Goal: Participate in discussion: Engage in conversation with other users on a specific topic

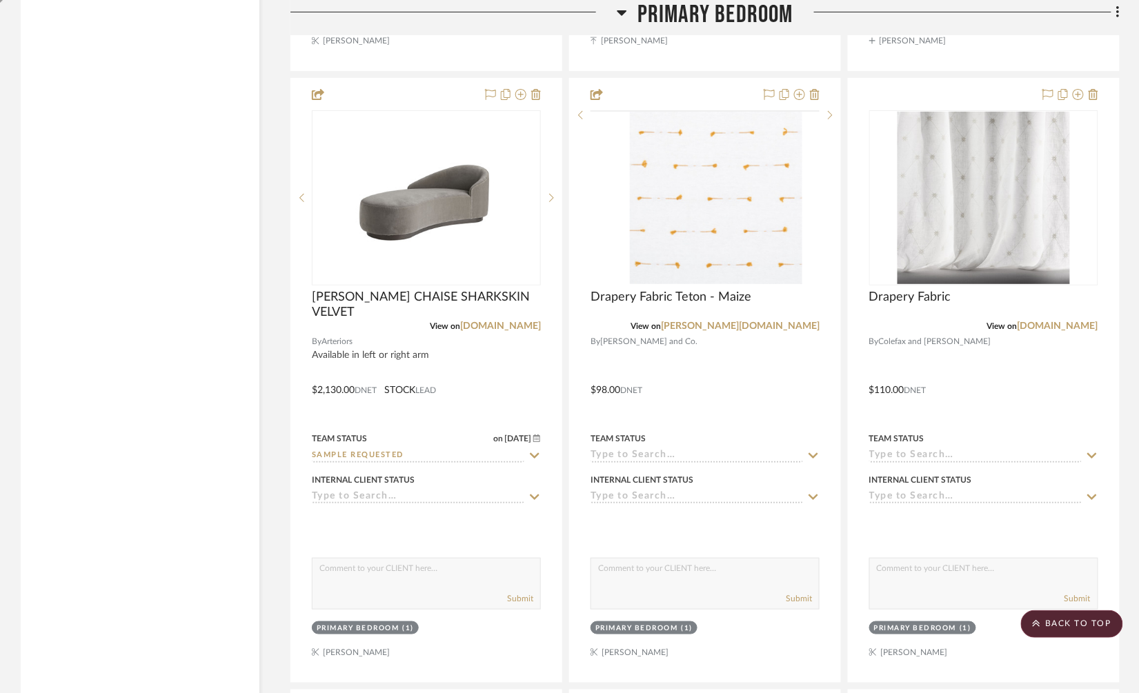
scroll to position [12116, 0]
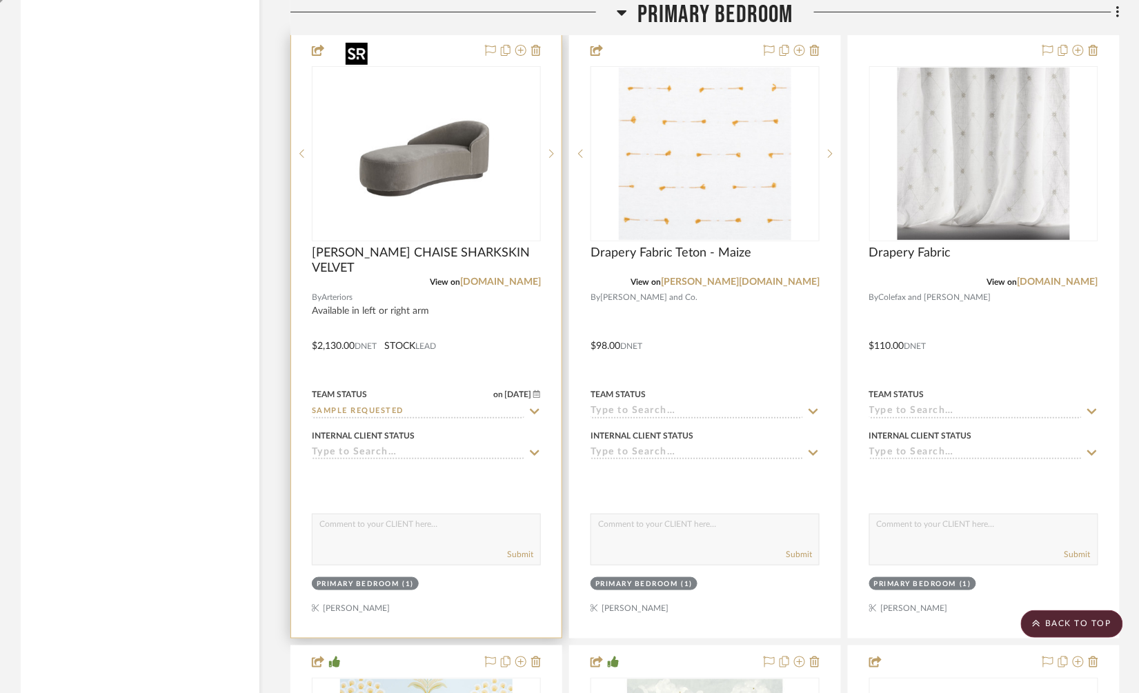
click at [0, 0] on img at bounding box center [0, 0] width 0 height 0
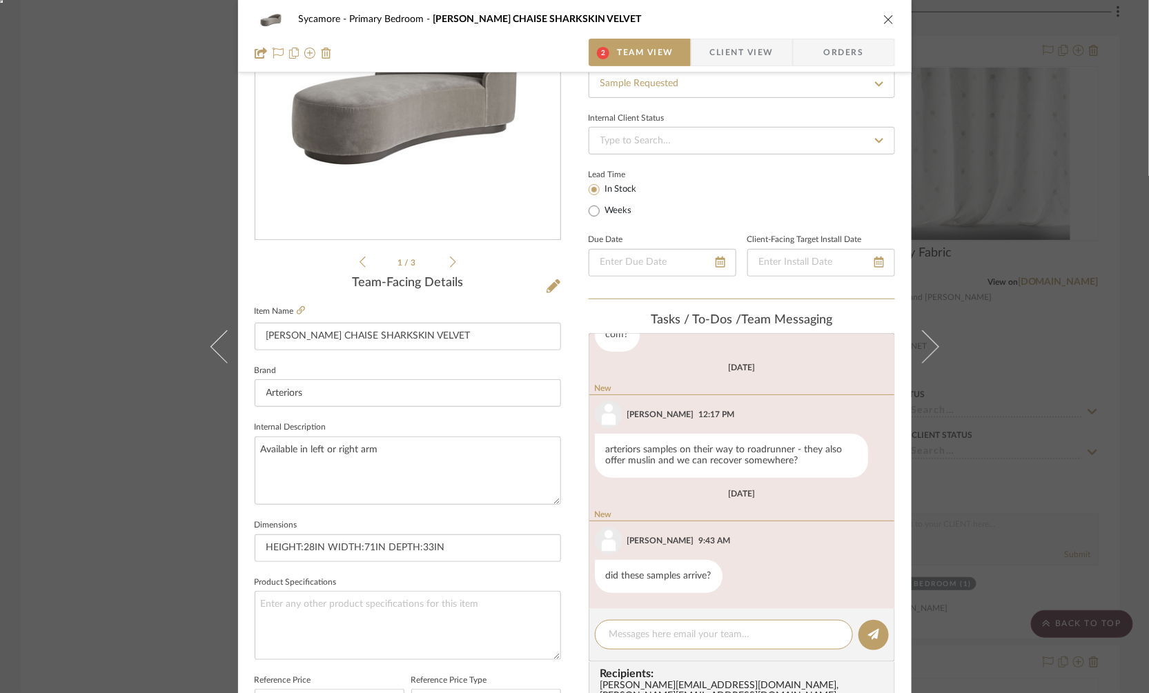
scroll to position [140, 0]
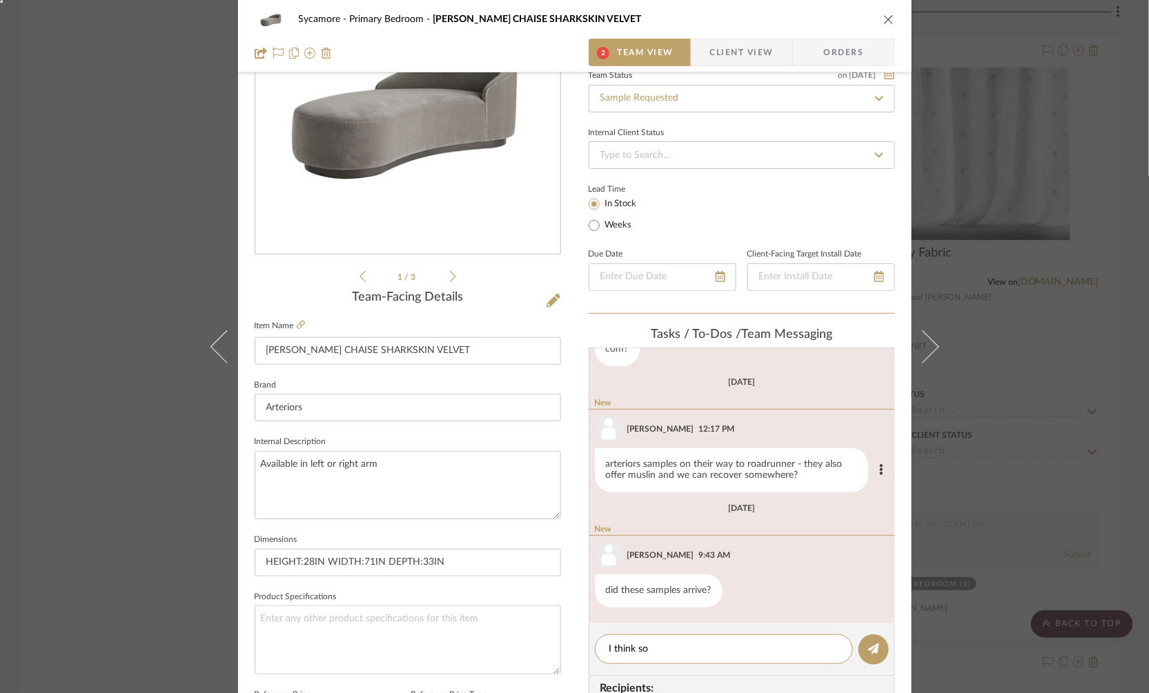
type textarea "I think so."
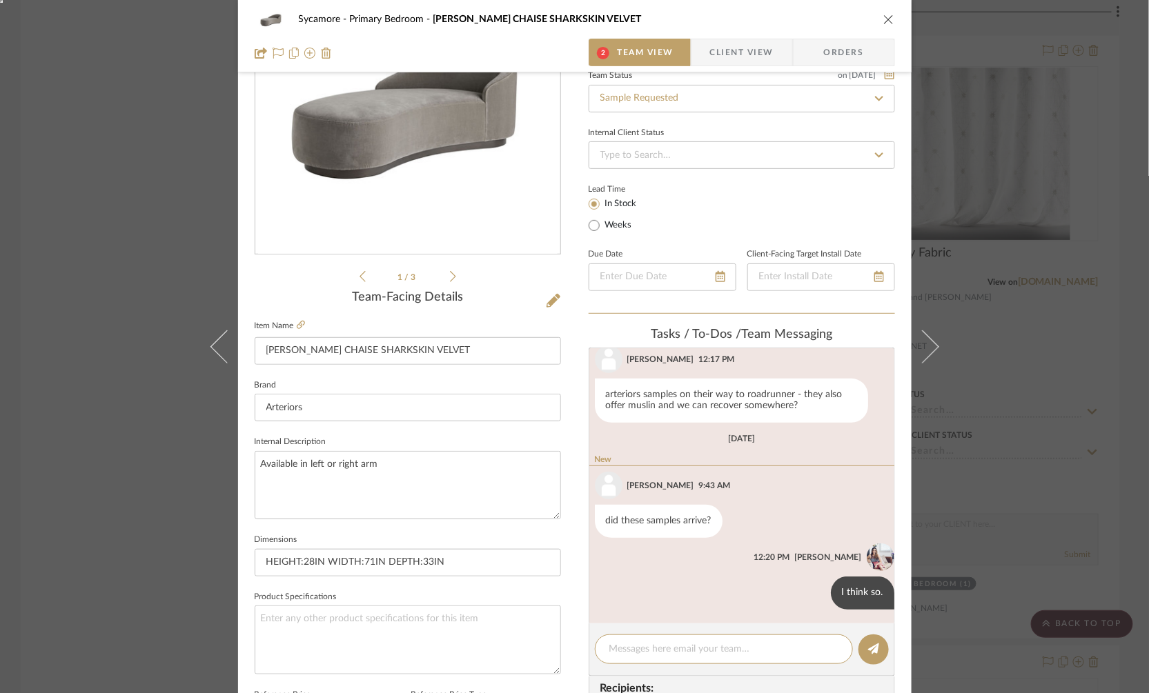
scroll to position [295, 0]
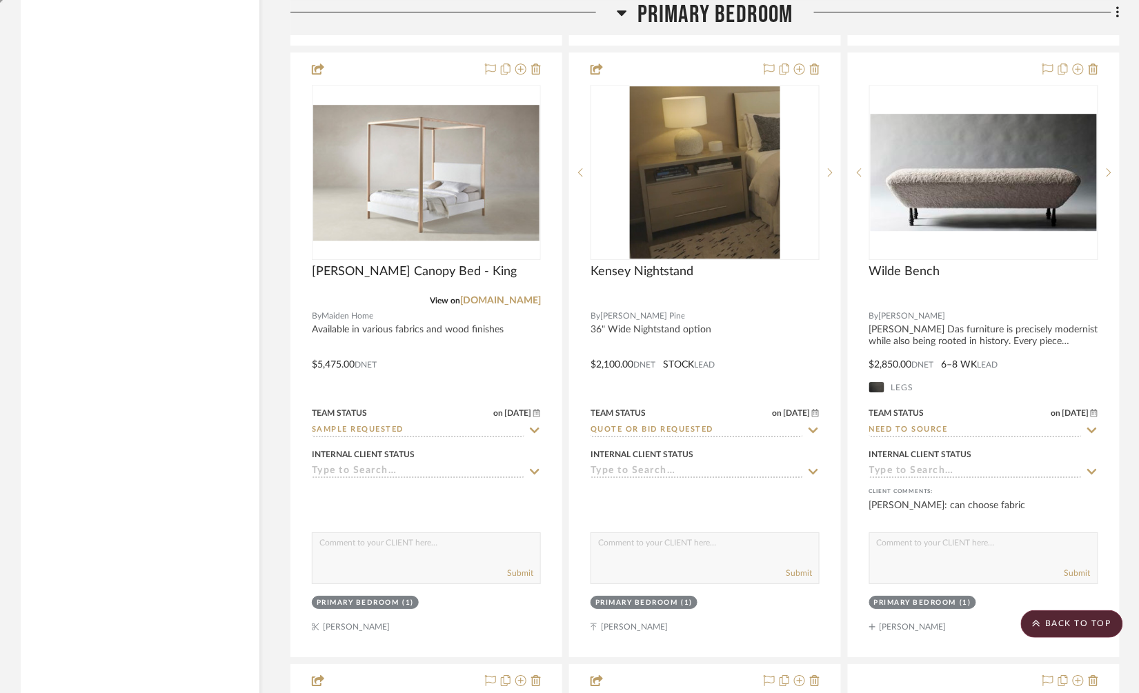
scroll to position [11506, 0]
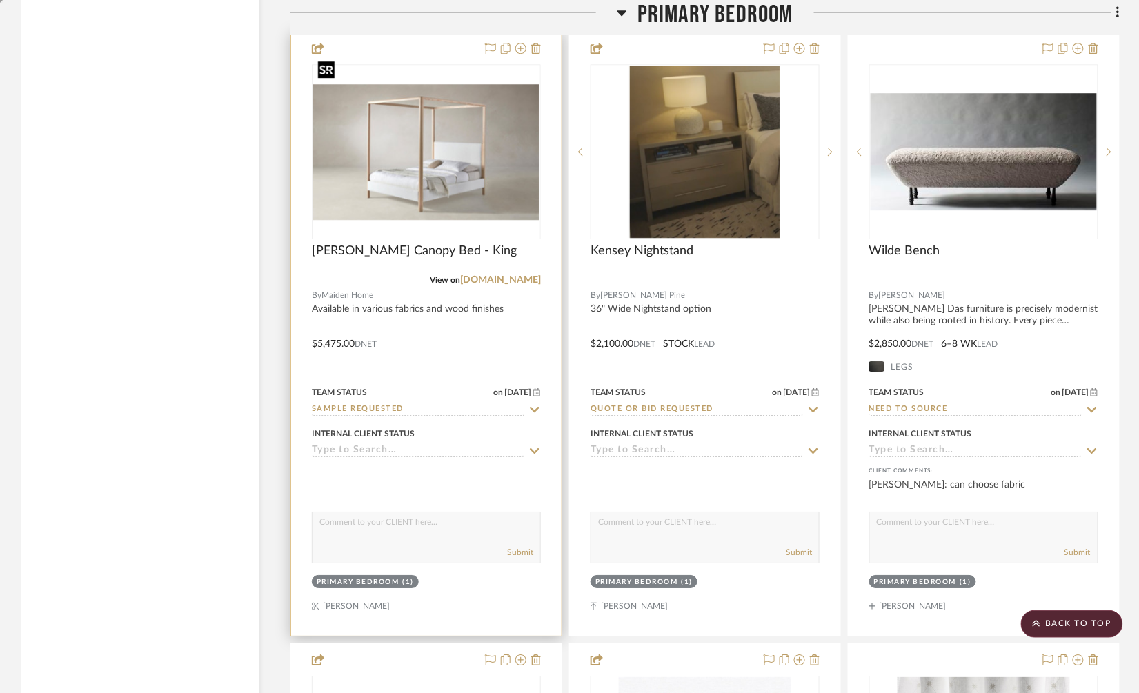
click at [484, 110] on img "0" at bounding box center [426, 152] width 226 height 136
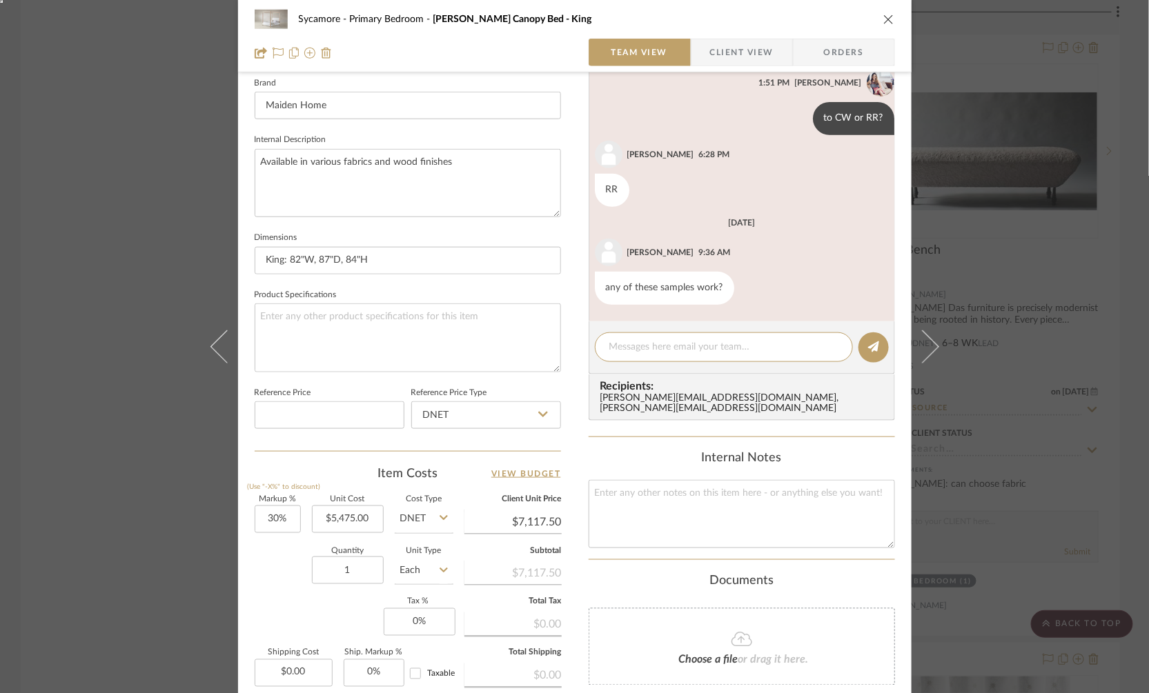
scroll to position [179, 0]
type textarea "I'll look [DATE]"
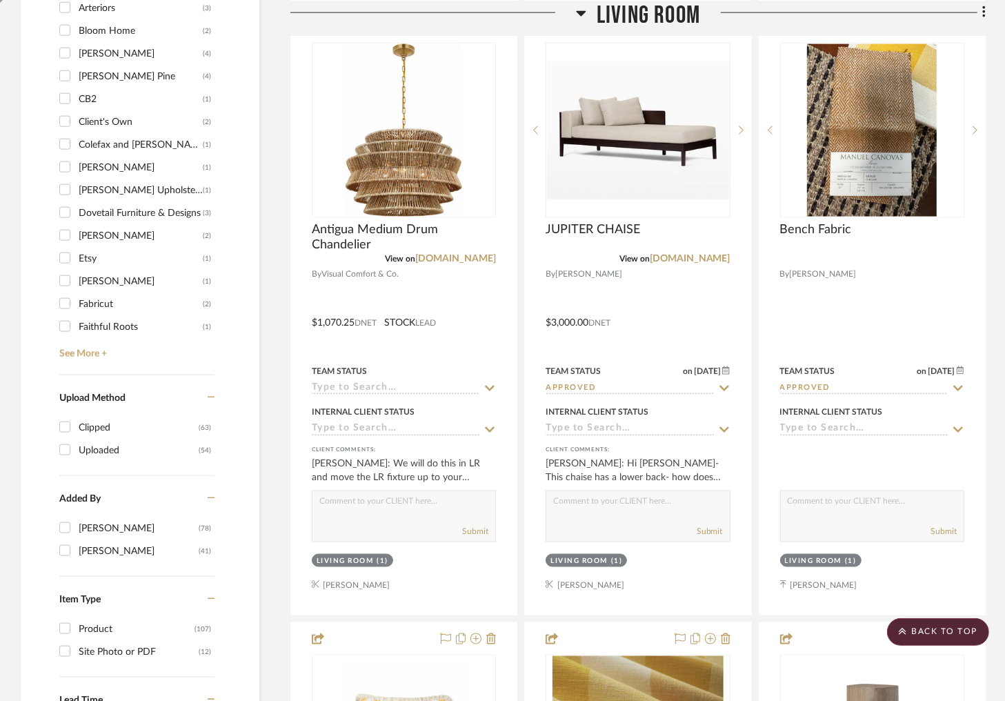
scroll to position [1671, 0]
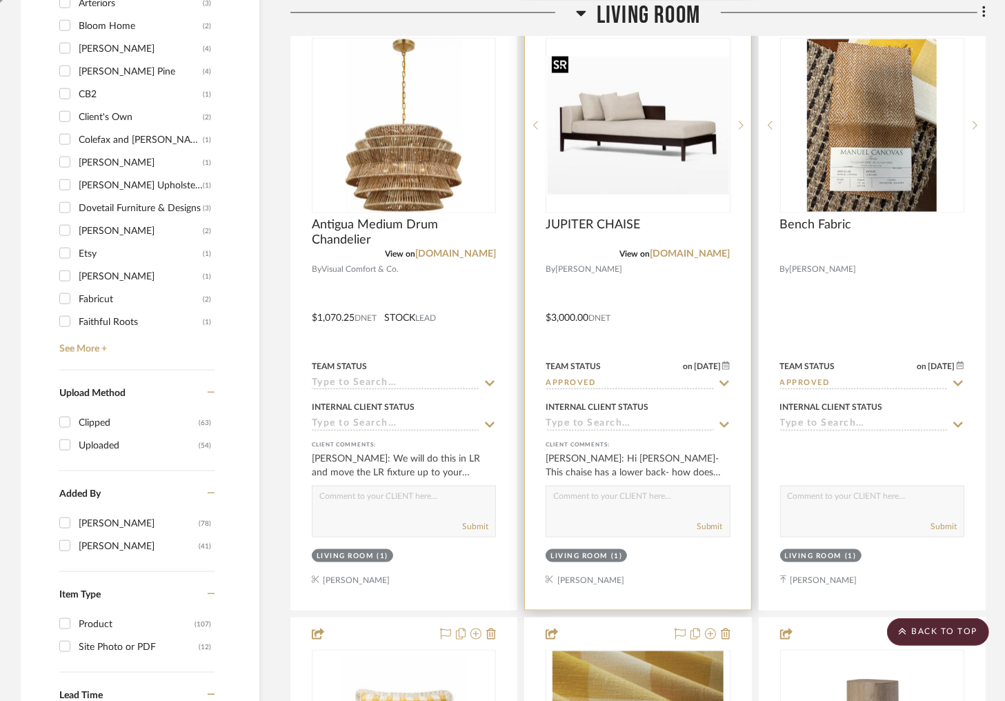
click at [0, 0] on img at bounding box center [0, 0] width 0 height 0
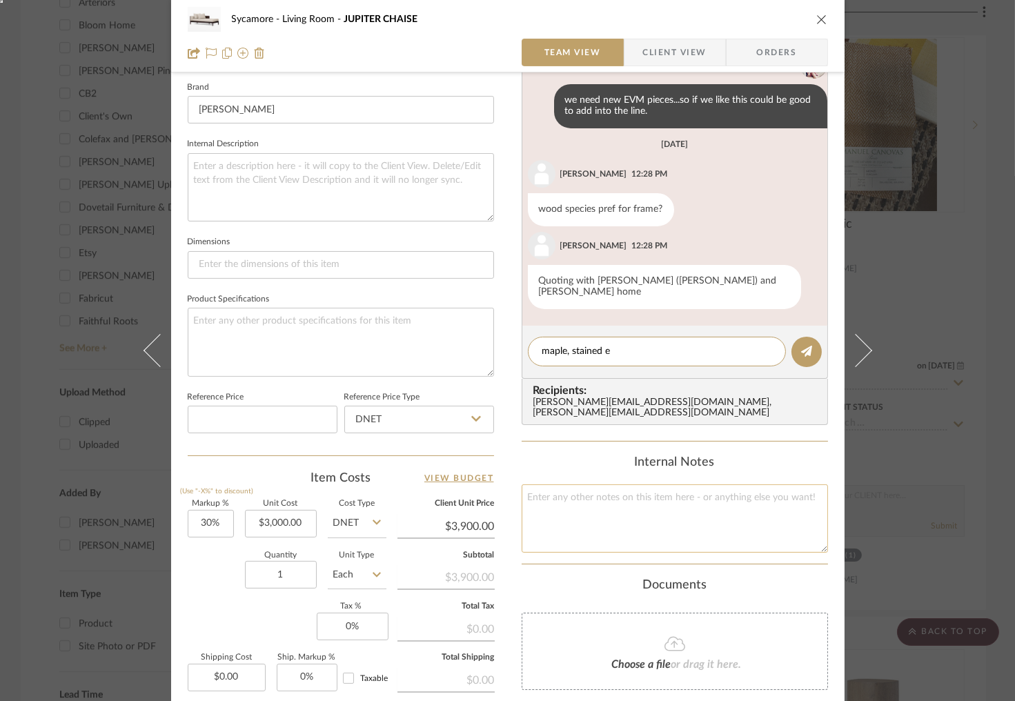
scroll to position [408, 0]
type textarea "maple, stained dark walnut"
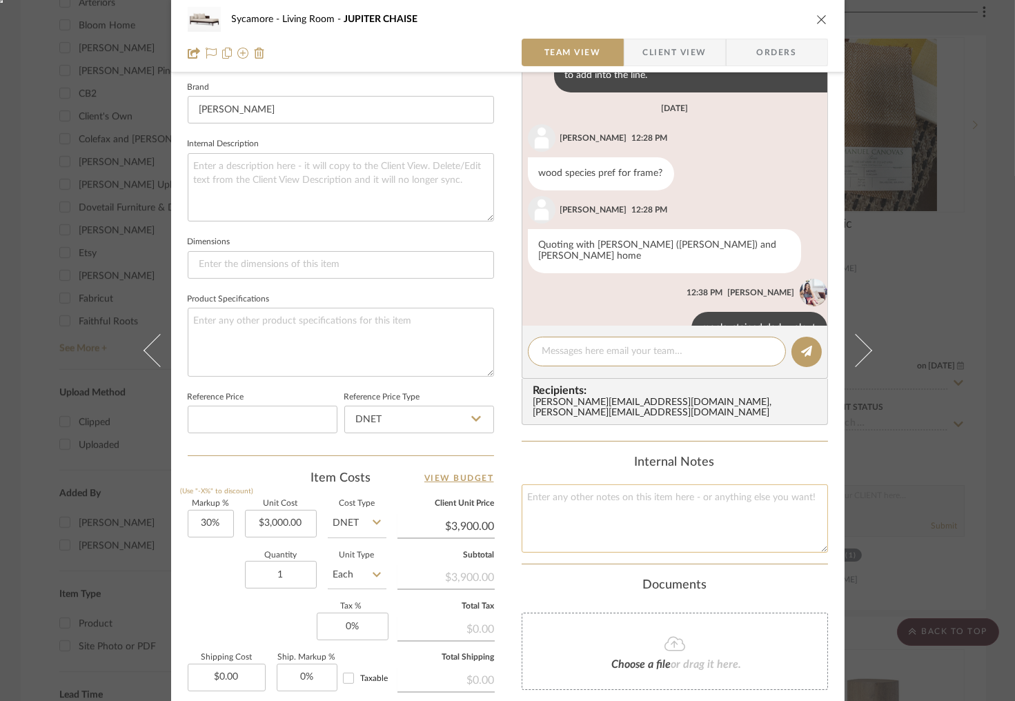
scroll to position [479, 0]
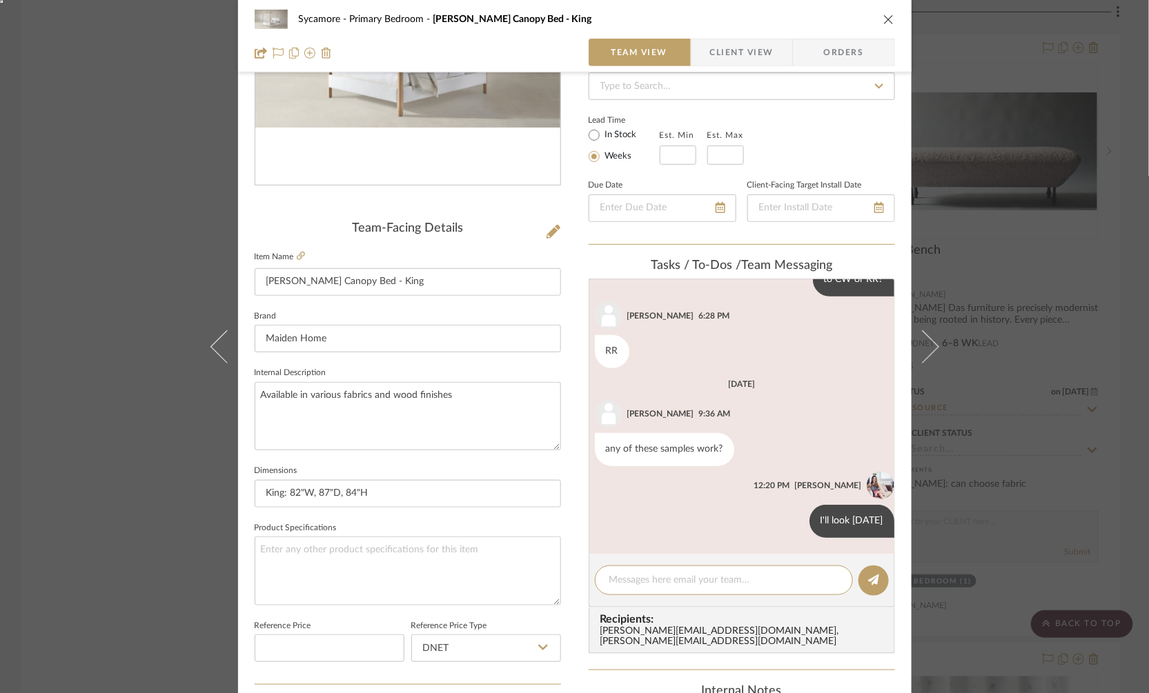
scroll to position [210, 0]
